Goal: Find specific page/section: Find specific page/section

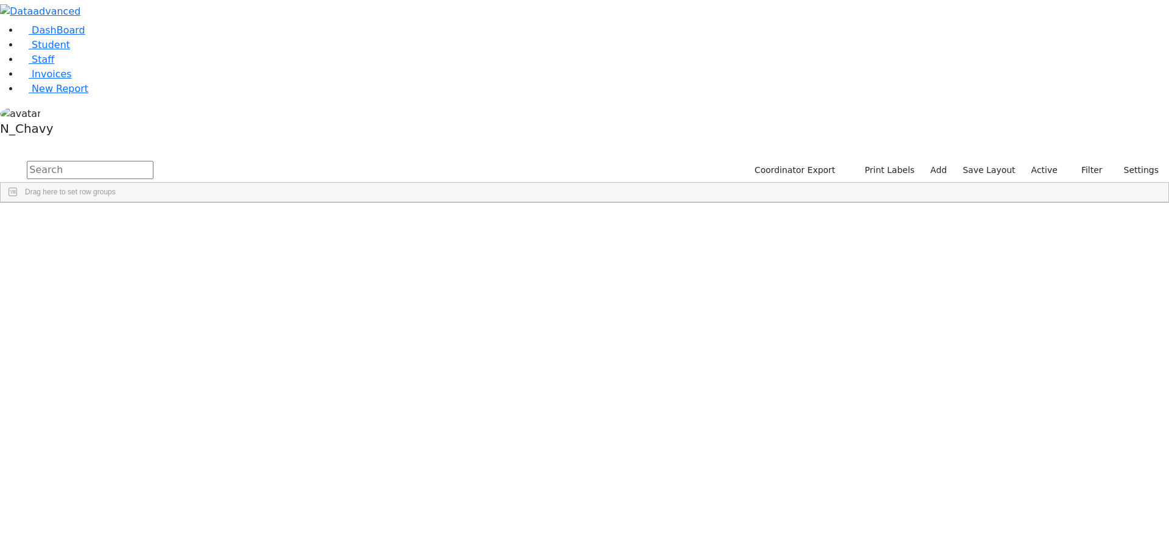
drag, startPoint x: 1050, startPoint y: 54, endPoint x: 982, endPoint y: 65, distance: 68.6
click at [1049, 161] on label "Active" at bounding box center [1044, 170] width 37 height 19
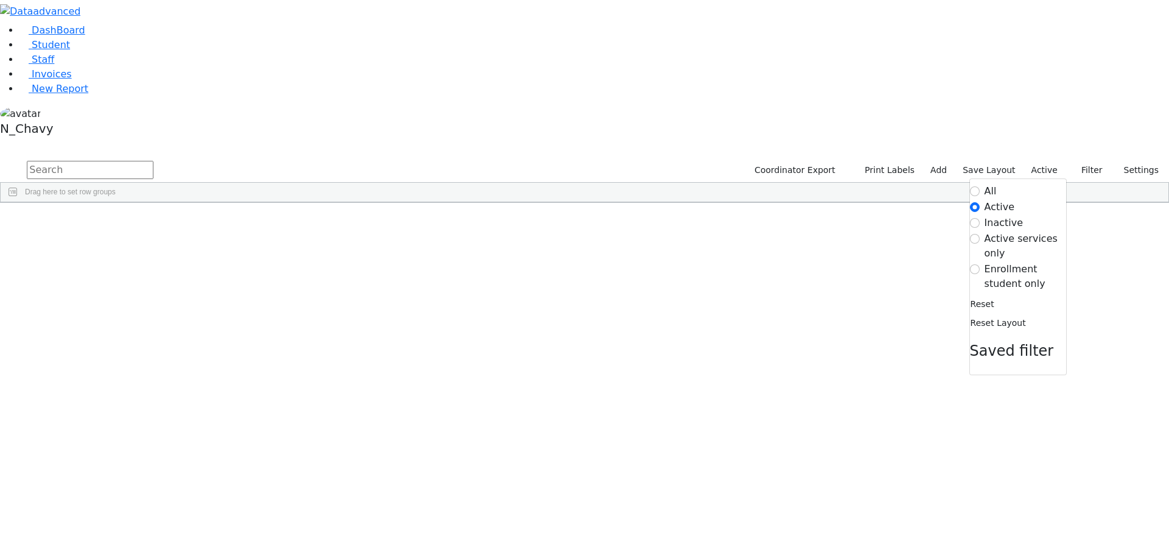
drag, startPoint x: 1023, startPoint y: 122, endPoint x: 833, endPoint y: 97, distance: 191.6
click at [1022, 262] on label "Enrollment student only" at bounding box center [1026, 276] width 82 height 29
click at [980, 264] on input "Enrollment student only" at bounding box center [975, 269] width 10 height 10
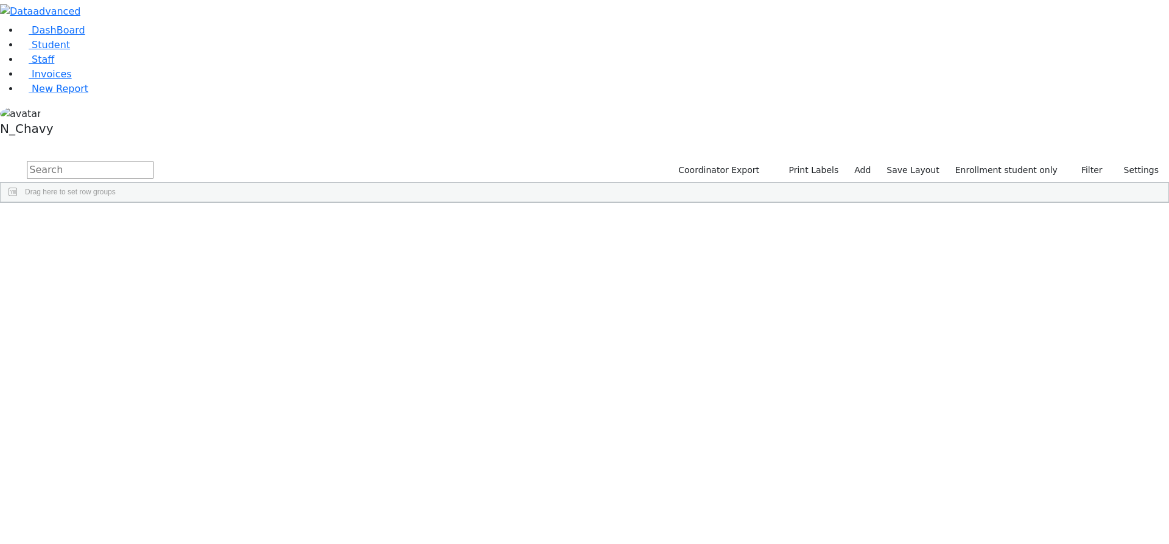
scroll to position [327, 0]
click at [125, 543] on div "[PERSON_NAME]" at bounding box center [93, 551] width 63 height 17
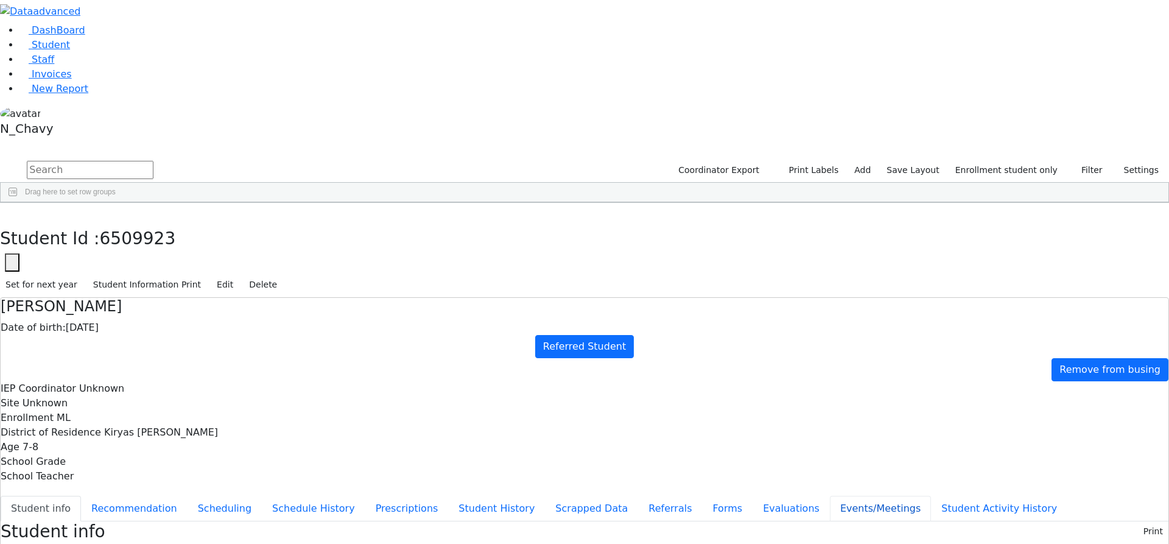
click at [830, 496] on button "Events/Meetings" at bounding box center [880, 509] width 101 height 26
click at [753, 496] on button "Evaluations" at bounding box center [791, 509] width 77 height 26
